Goal: Task Accomplishment & Management: Use online tool/utility

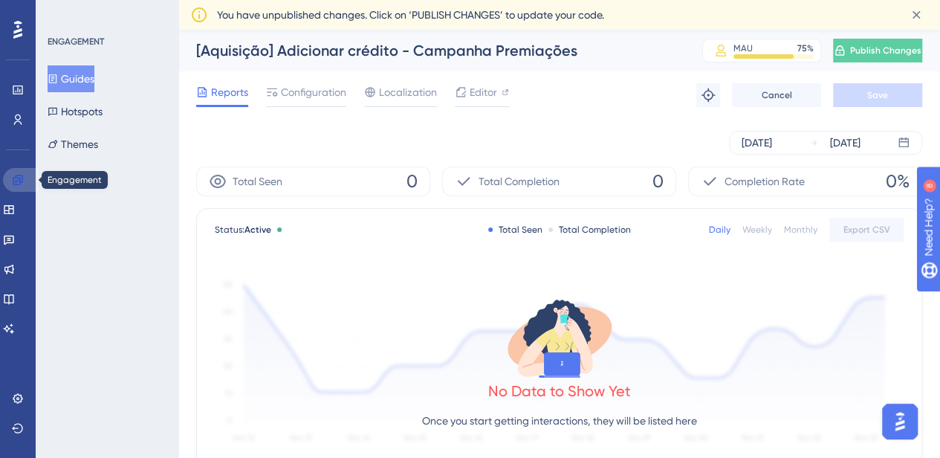
click at [13, 172] on link at bounding box center [21, 180] width 36 height 24
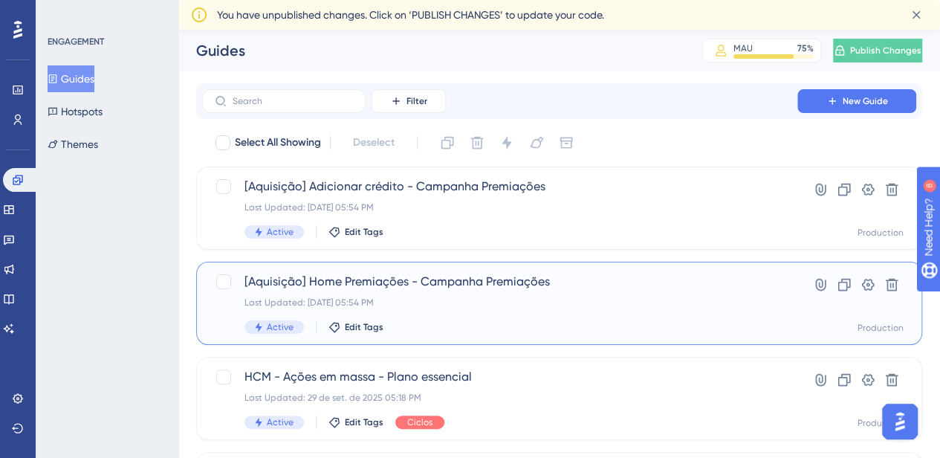
click at [466, 290] on span "[Aquisição] Home Premiações - Campanha Premiações" at bounding box center [499, 282] width 510 height 18
click at [843, 286] on icon at bounding box center [843, 284] width 15 height 15
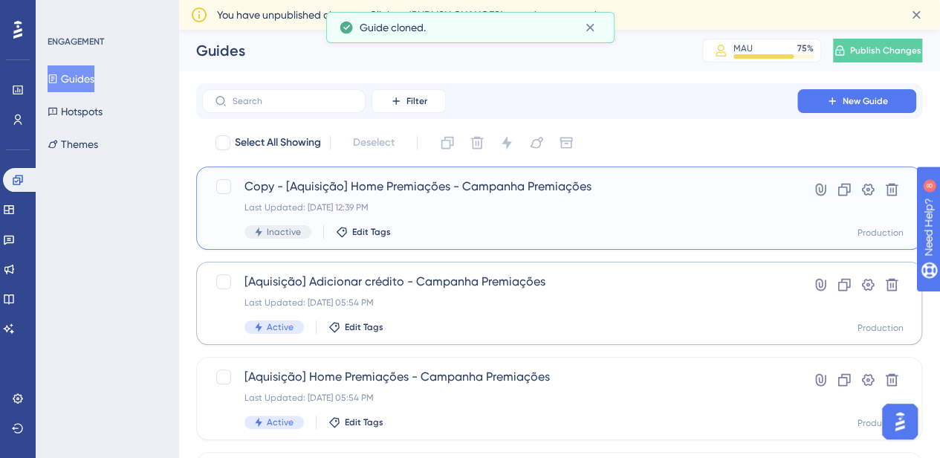
click at [434, 187] on span "Copy - [Aquisição] Home Premiações - Campanha Premiações" at bounding box center [499, 187] width 510 height 18
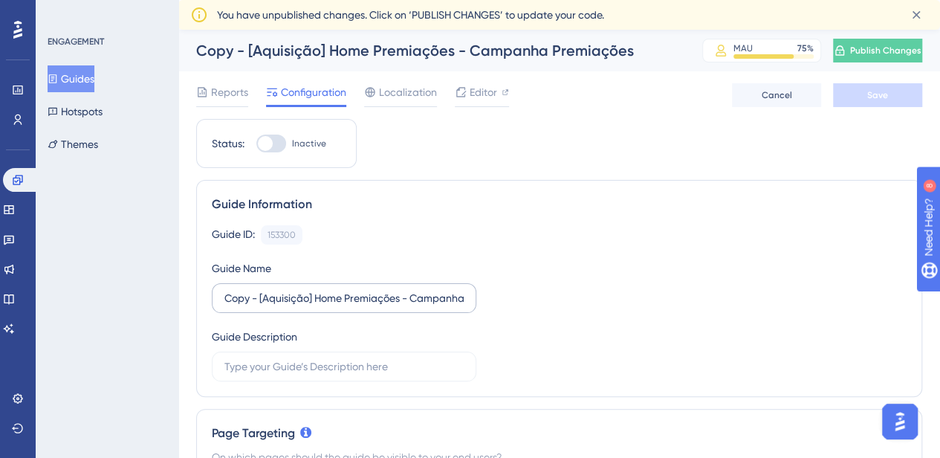
click at [297, 305] on label "Copy - [Aquisição] Home Premiações - Campanha Premiações" at bounding box center [344, 298] width 264 height 30
click at [297, 305] on input "Copy - [Aquisição] Home Premiações - Campanha Premiações" at bounding box center [343, 298] width 239 height 16
drag, startPoint x: 232, startPoint y: 299, endPoint x: 171, endPoint y: 295, distance: 61.0
click at [258, 296] on input "Copy - [Aquisição] Home Premiações - Campanha Premiações" at bounding box center [343, 298] width 239 height 16
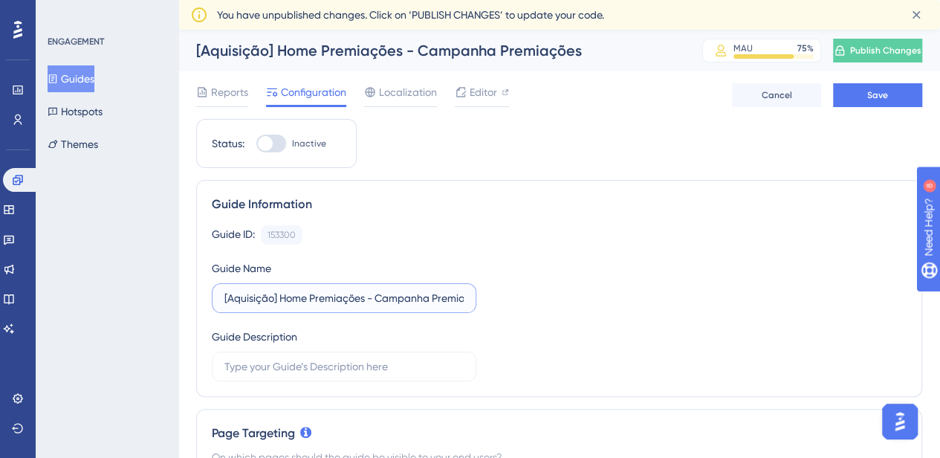
click at [248, 295] on input "[Aquisição] Home Premiações - Campanha Premiações" at bounding box center [343, 298] width 239 height 16
drag, startPoint x: 320, startPoint y: 294, endPoint x: 376, endPoint y: 293, distance: 55.7
click at [376, 293] on input "[Onboarding] Home Premiações - Campanha Premiações" at bounding box center [343, 298] width 239 height 16
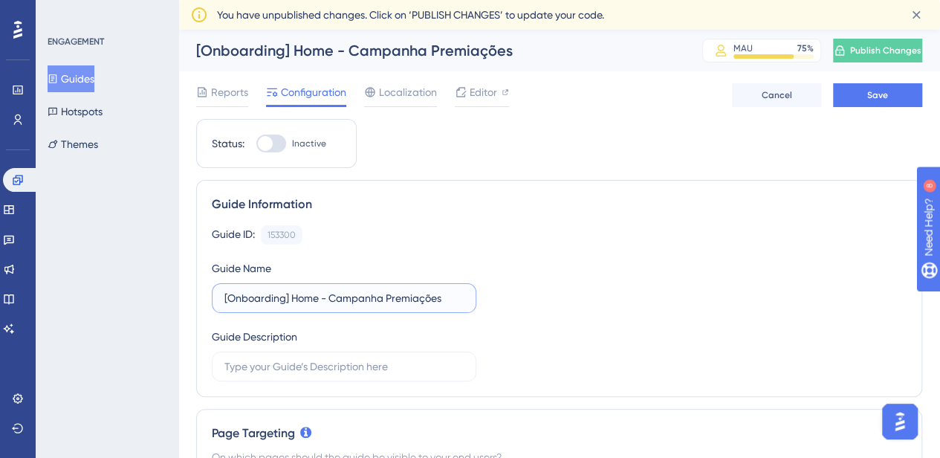
drag, startPoint x: 452, startPoint y: 298, endPoint x: 332, endPoint y: 288, distance: 120.0
click at [331, 290] on input "[Onboarding] Home - Campanha Premiações" at bounding box center [343, 298] width 239 height 16
type input "[Onboarding] Home - Teste Incentivo Cash-in"
click at [869, 94] on span "Save" at bounding box center [877, 95] width 21 height 12
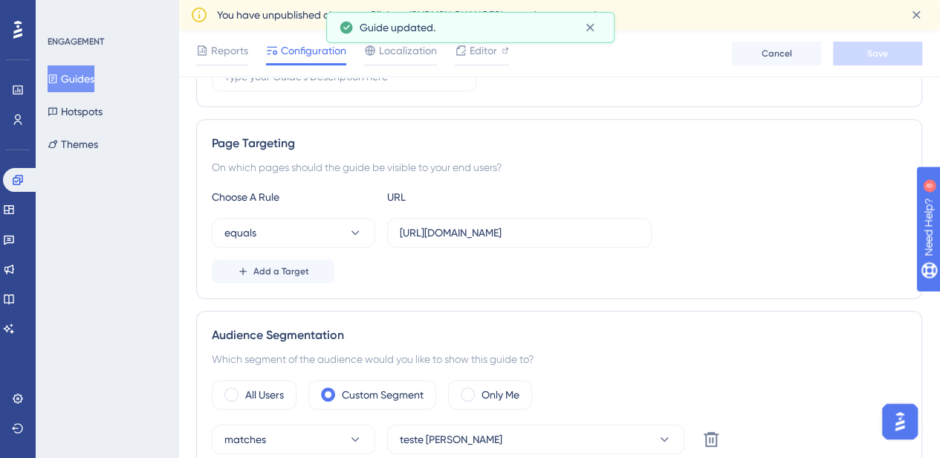
scroll to position [297, 0]
click at [551, 235] on input "[URL][DOMAIN_NAME]" at bounding box center [519, 231] width 239 height 16
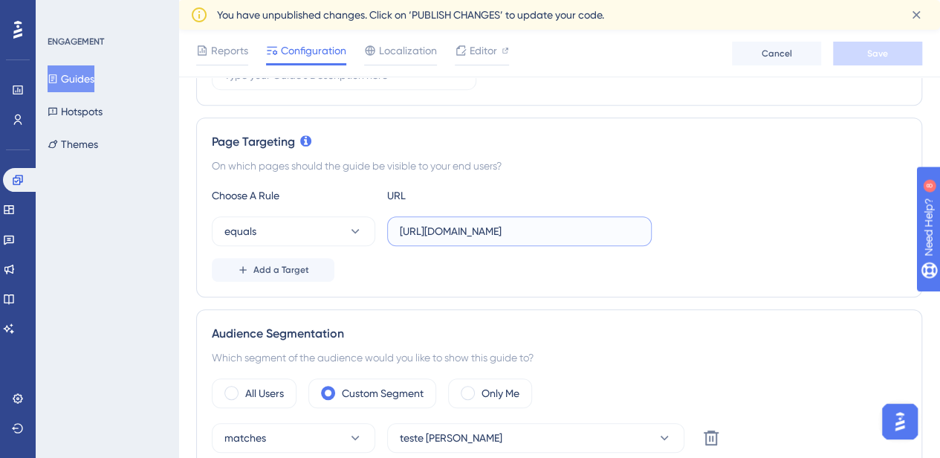
paste input "dashboard"
paste input "[URL][DOMAIN_NAME]"
type input "https://[DOMAIN_NAME]/classic/#/dashboardhttps://[DOMAIN_NAME]/classic/#/dashbo…"
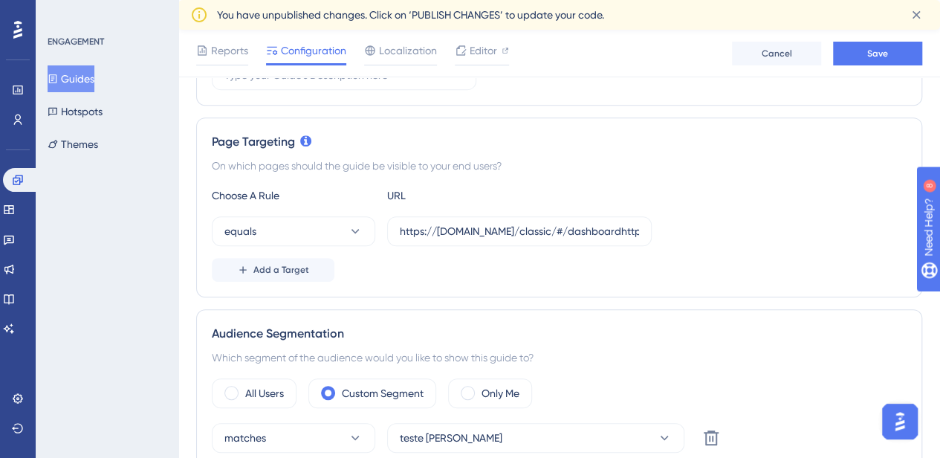
click at [668, 244] on div "Choose A Rule URL equals https://[DOMAIN_NAME]/classic/#/dashboardhttps://[DOMA…" at bounding box center [559, 233] width 694 height 95
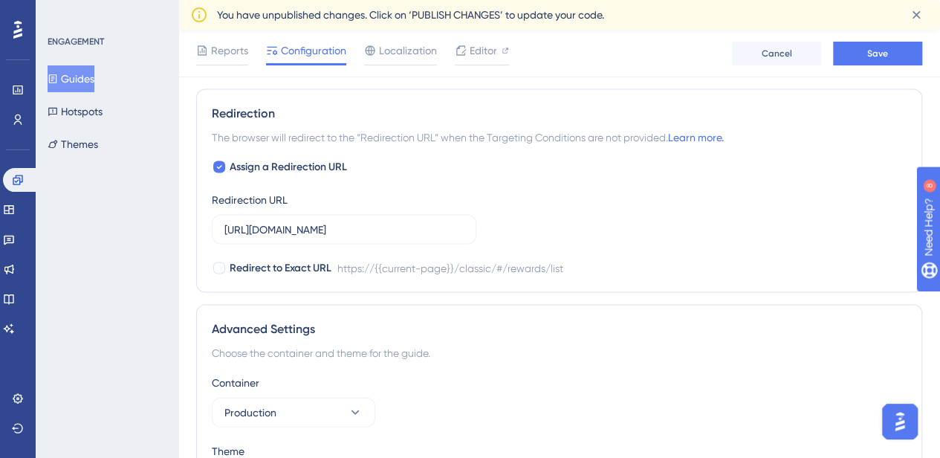
scroll to position [1485, 0]
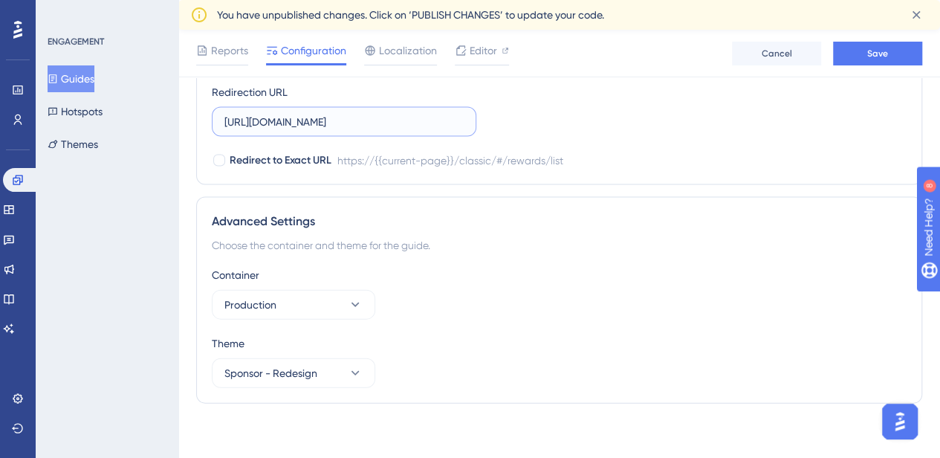
click at [431, 114] on input "[URL][DOMAIN_NAME]" at bounding box center [343, 122] width 239 height 16
paste input "dashboard"
type input "[URL][DOMAIN_NAME]"
click at [559, 174] on div "Redirection The browser will redirect to the “Redirection URL” when the Targeti…" at bounding box center [559, 83] width 726 height 204
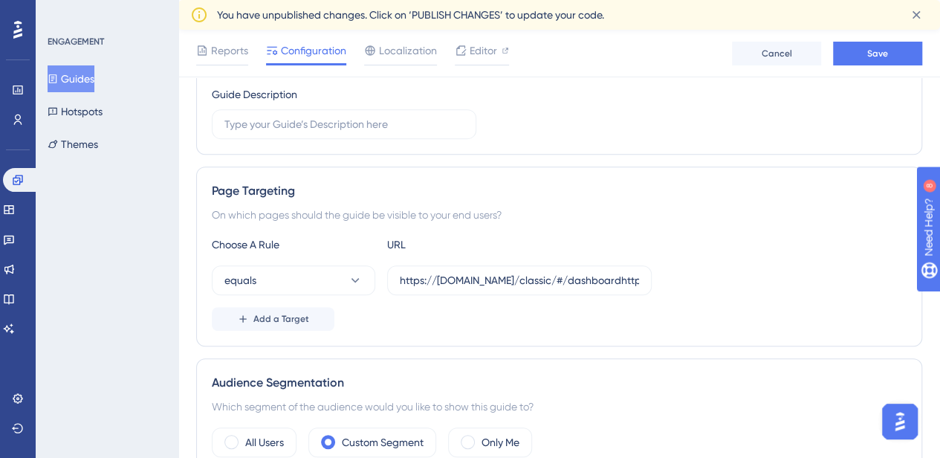
scroll to position [0, 0]
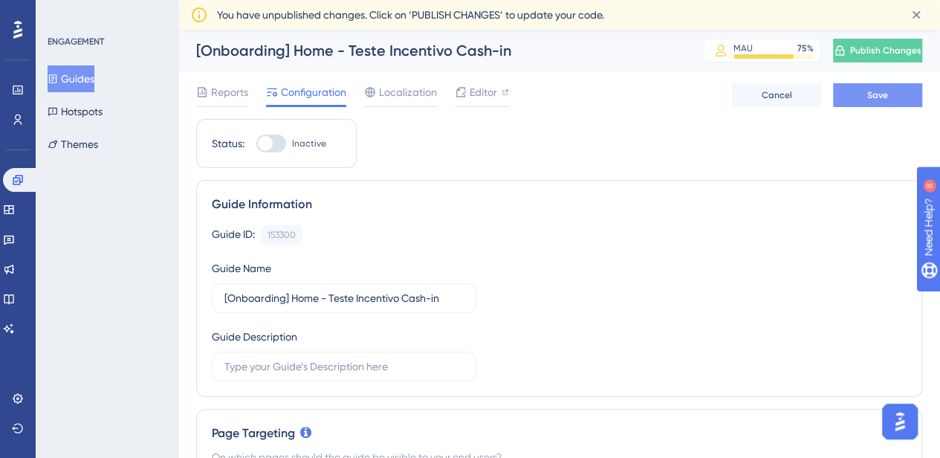
click at [867, 94] on button "Save" at bounding box center [877, 95] width 89 height 24
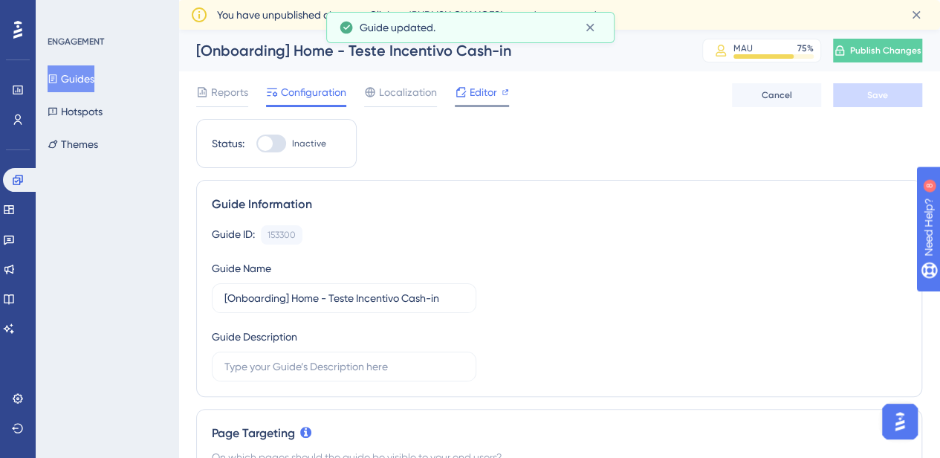
click at [476, 85] on span "Editor" at bounding box center [482, 92] width 27 height 18
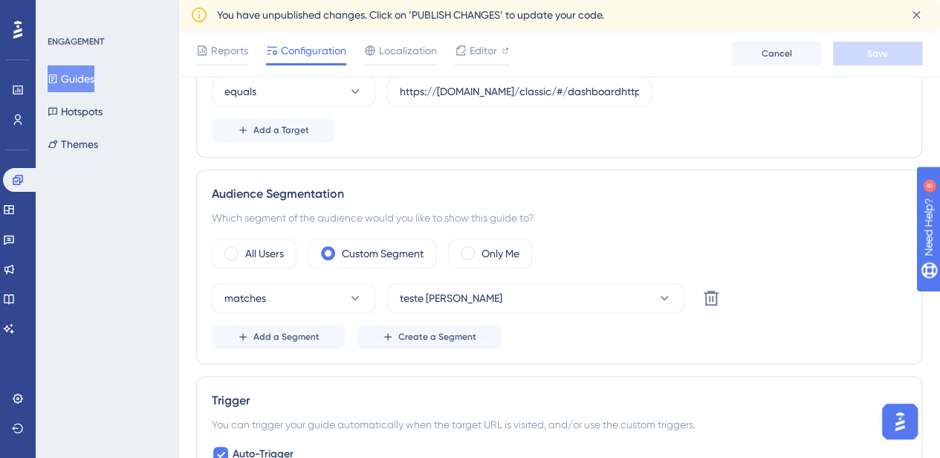
scroll to position [371, 0]
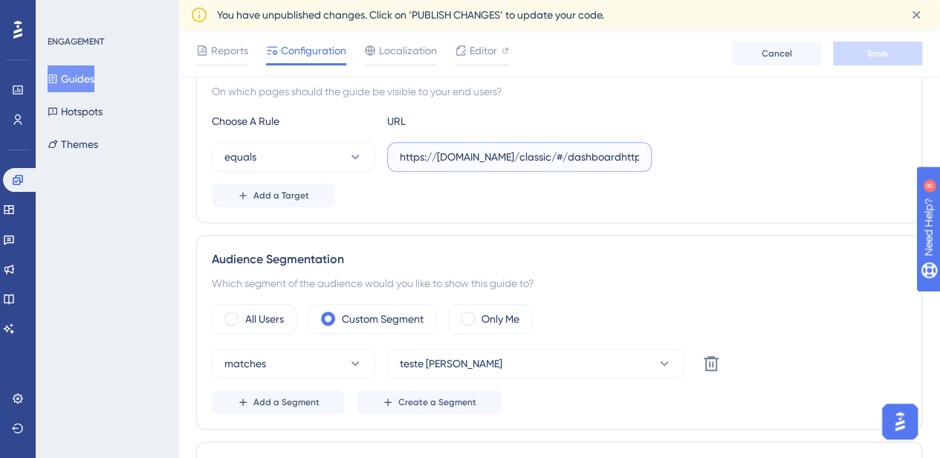
click at [540, 157] on input "https://[DOMAIN_NAME]/classic/#/dashboardhttps://[DOMAIN_NAME]/classic/#/dashbo…" at bounding box center [519, 157] width 239 height 16
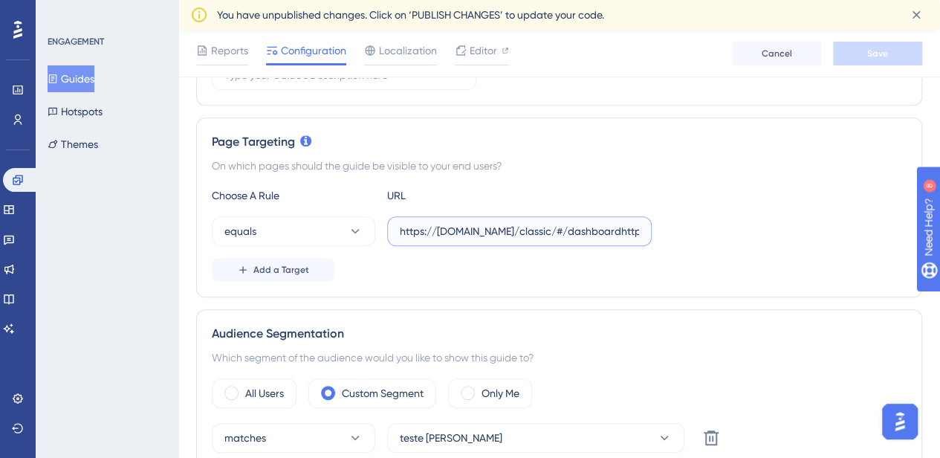
scroll to position [0, 250]
drag, startPoint x: 559, startPoint y: 233, endPoint x: 743, endPoint y: 238, distance: 184.3
click at [743, 238] on div "equals https://[DOMAIN_NAME]/classic/#/dashboardhttps://[DOMAIN_NAME]/classic/#…" at bounding box center [559, 231] width 694 height 30
click at [575, 232] on input "https://[DOMAIN_NAME]/classic/#/dashboardhttps://[DOMAIN_NAME]/classic/#/dashbo…" at bounding box center [519, 231] width 239 height 16
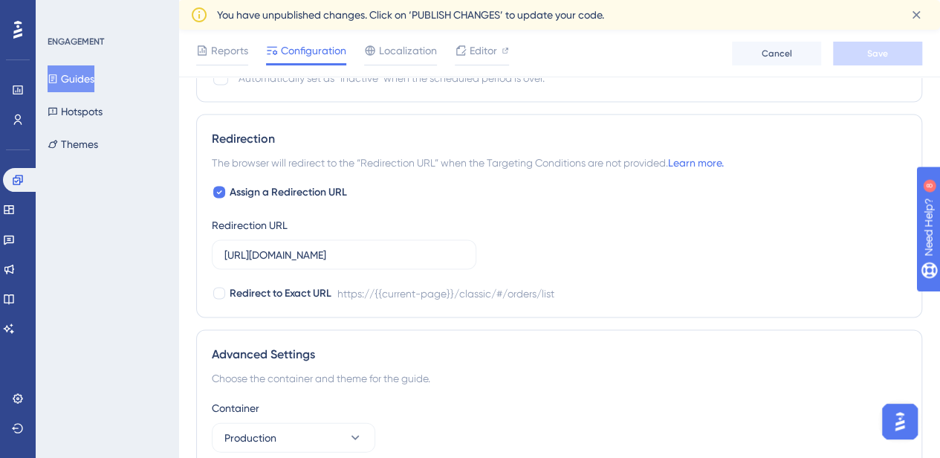
scroll to position [1263, 0]
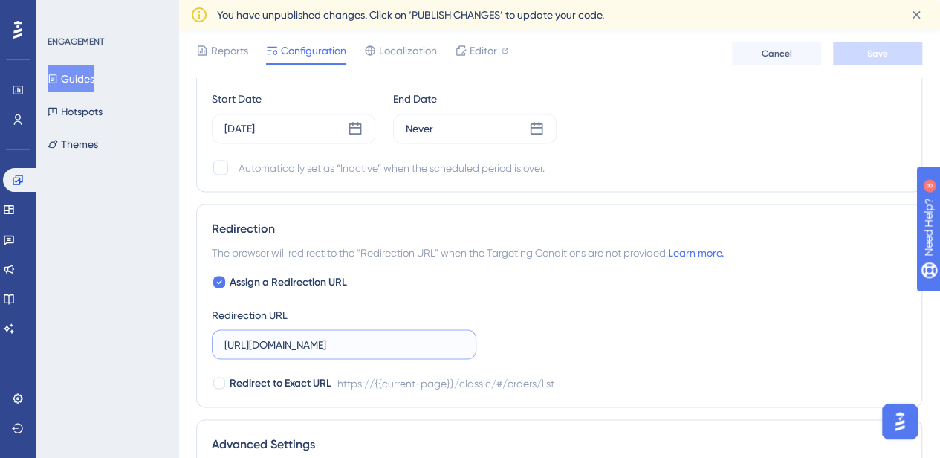
click at [414, 340] on input "[URL][DOMAIN_NAME]" at bounding box center [343, 344] width 239 height 16
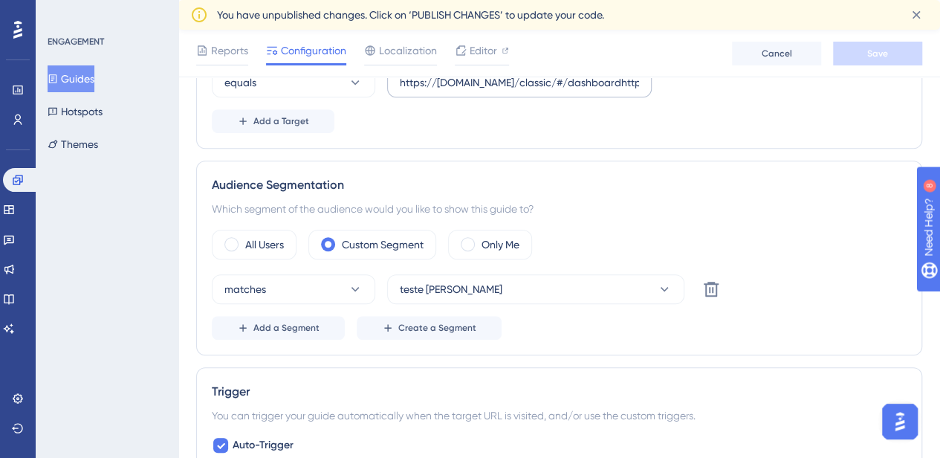
scroll to position [297, 0]
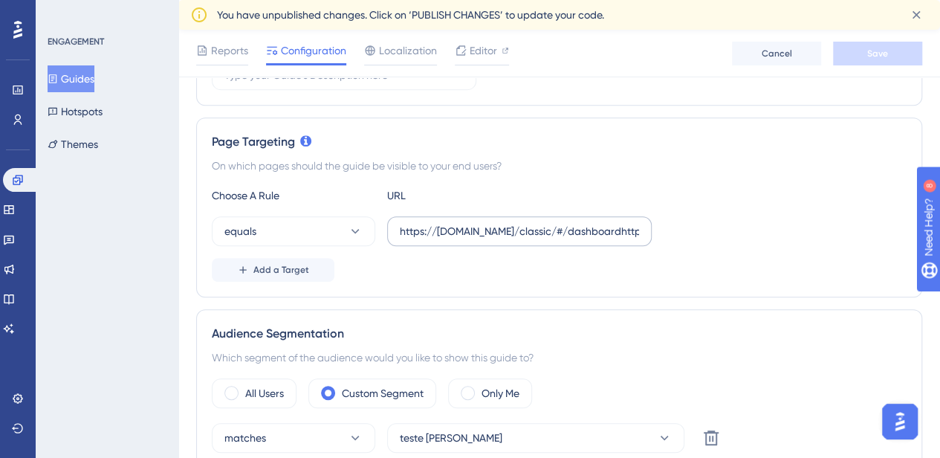
click at [532, 238] on label "https://[DOMAIN_NAME]/classic/#/dashboardhttps://[DOMAIN_NAME]/classic/#/dashbo…" at bounding box center [519, 231] width 264 height 30
click at [532, 238] on input "https://[DOMAIN_NAME]/classic/#/dashboardhttps://[DOMAIN_NAME]/classic/#/dashbo…" at bounding box center [519, 231] width 239 height 16
paste input "orders/list"
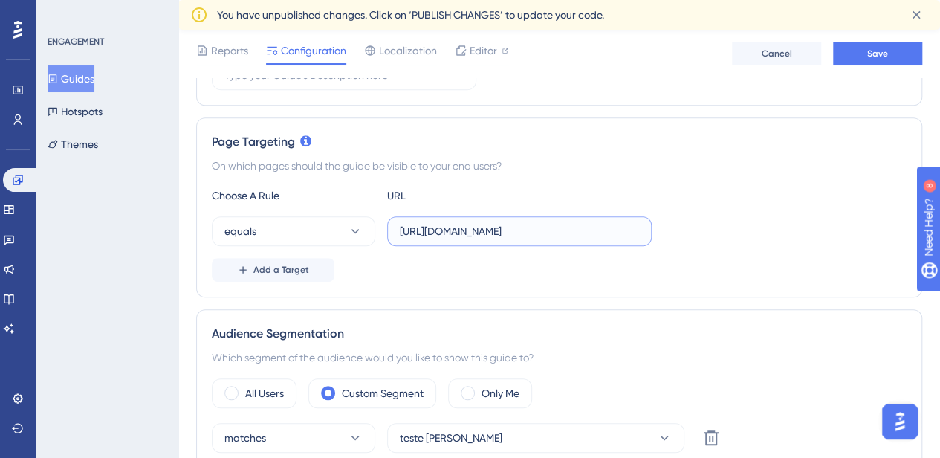
type input "https://[DOMAIN_NAME]/classic/#/dashboardhttps://[DOMAIN_NAME]/classic/#/dashbo…"
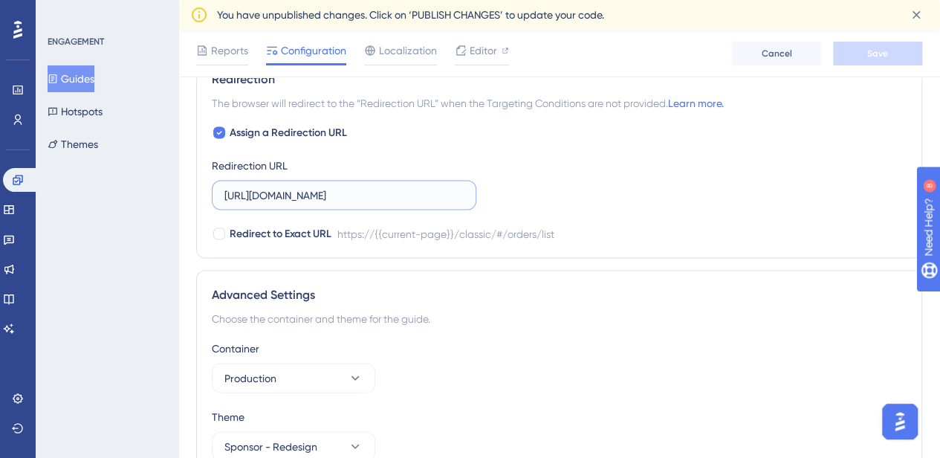
scroll to position [0, 0]
click at [397, 192] on input "[URL][DOMAIN_NAME]" at bounding box center [343, 195] width 239 height 16
paste input "dashboardhttps://[DOMAIN_NAME][URL]"
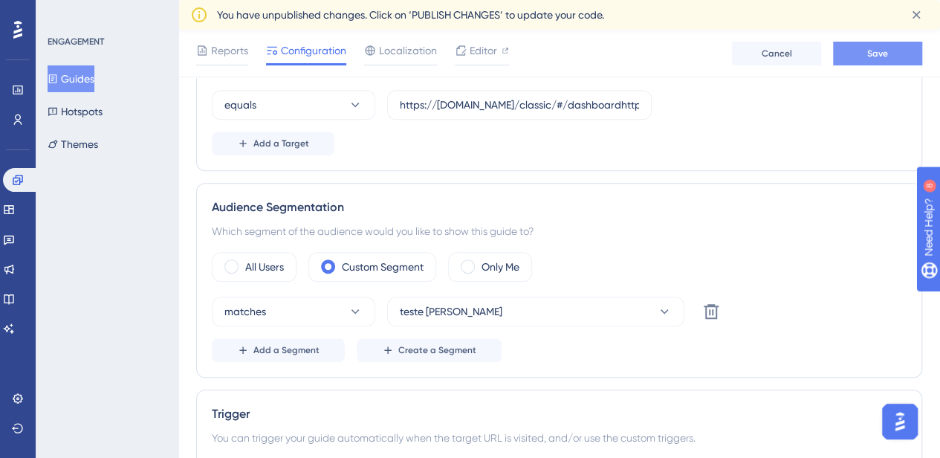
scroll to position [371, 0]
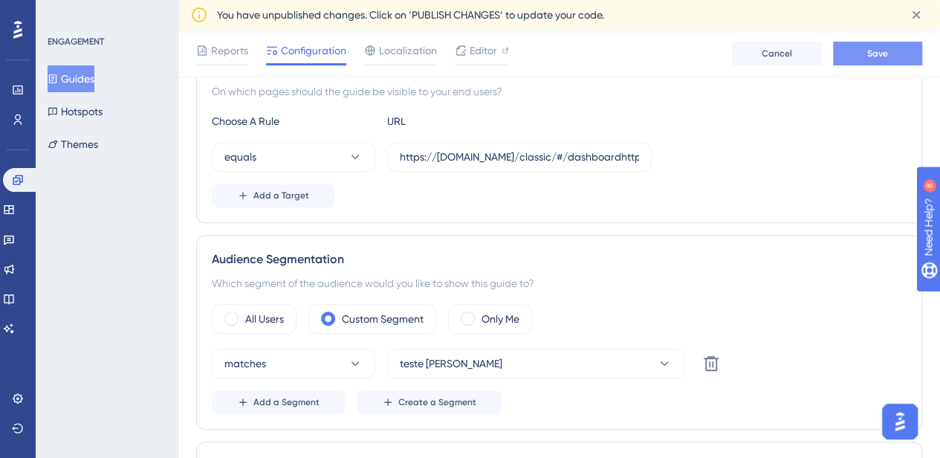
type input "https://[DOMAIN_NAME]/classic/#/dashboardhttps://[DOMAIN_NAME]/classic/#/dashbo…"
click at [867, 48] on span "Save" at bounding box center [877, 54] width 21 height 12
